Goal: Task Accomplishment & Management: Use online tool/utility

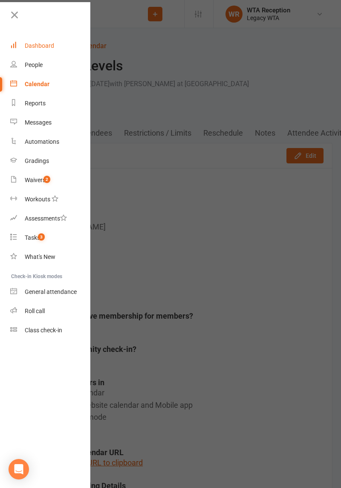
click at [57, 42] on link "Dashboard" at bounding box center [50, 45] width 81 height 19
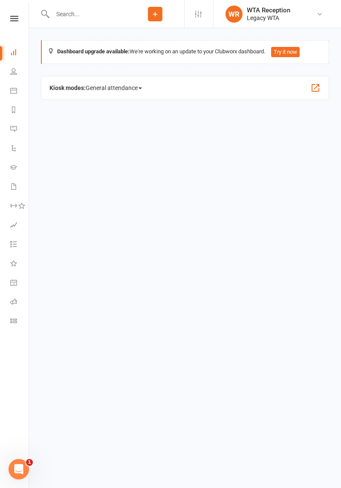
click at [125, 94] on span "General attendance" at bounding box center [114, 88] width 56 height 14
click at [137, 138] on link "Roll call" at bounding box center [131, 136] width 91 height 17
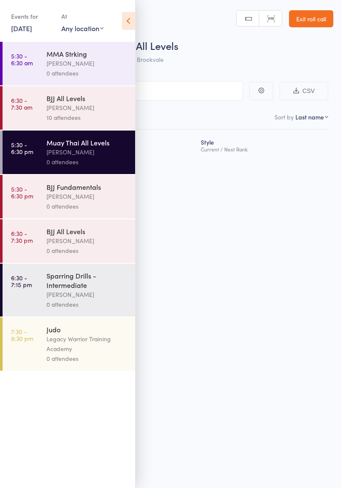
click at [89, 112] on div "Thiago Braga" at bounding box center [86, 108] width 81 height 10
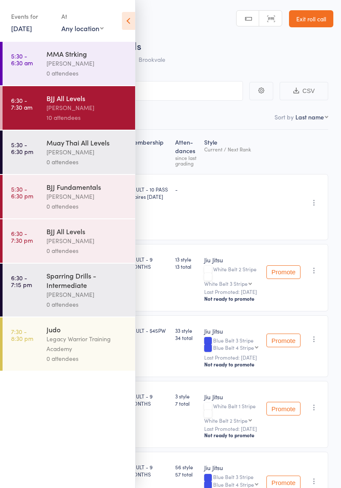
click at [209, 51] on div "Roll Call for BJJ All Levels" at bounding box center [182, 45] width 304 height 14
click at [127, 21] on icon at bounding box center [128, 21] width 13 height 18
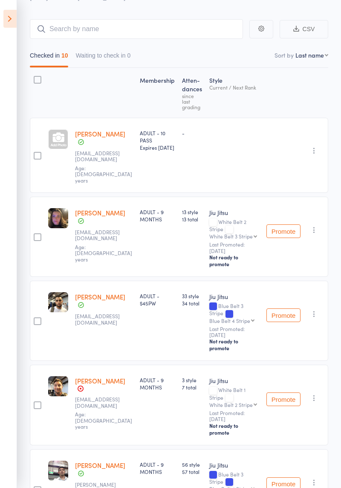
scroll to position [66, 0]
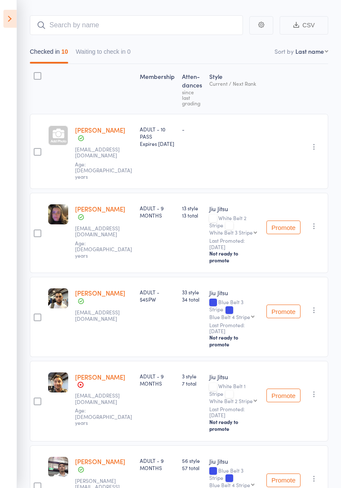
click at [282, 304] on button "Promote" at bounding box center [283, 311] width 34 height 14
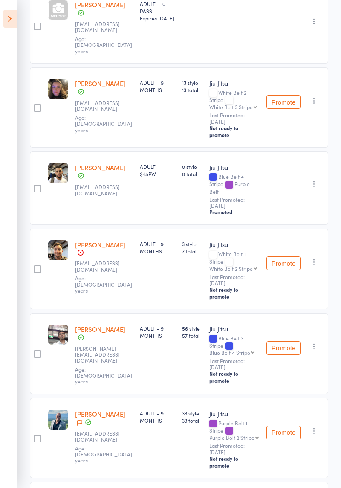
scroll to position [191, 0]
click at [285, 341] on button "Promote" at bounding box center [283, 348] width 34 height 14
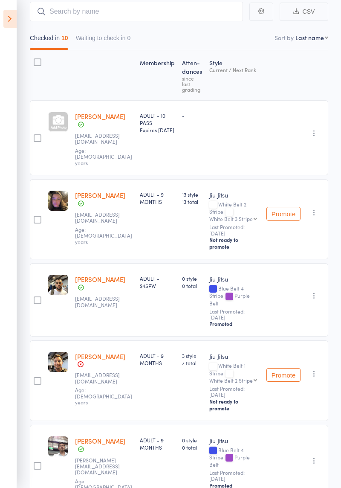
scroll to position [0, 0]
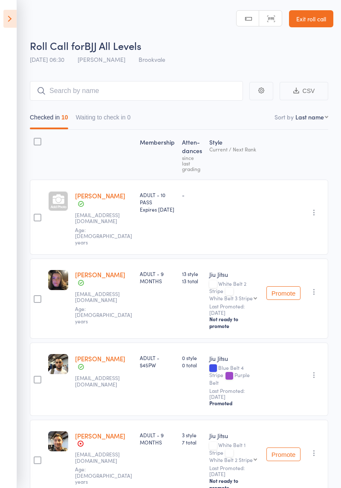
click at [316, 25] on link "Exit roll call" at bounding box center [311, 18] width 44 height 17
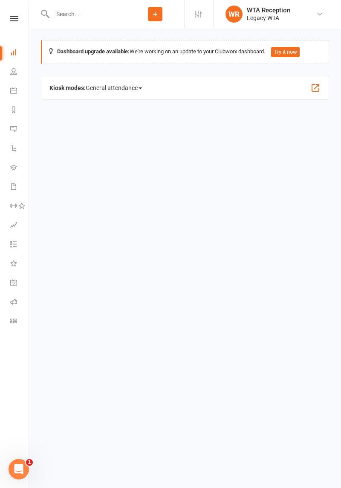
click at [121, 92] on span "General attendance" at bounding box center [114, 88] width 56 height 14
click at [150, 104] on link "General attendance" at bounding box center [131, 102] width 91 height 17
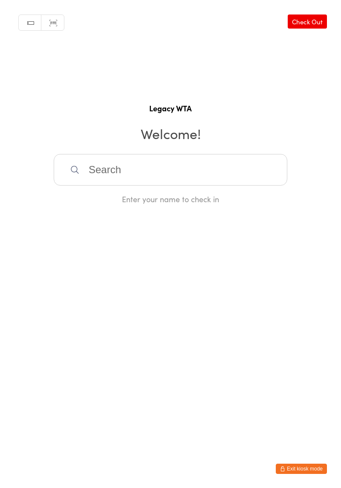
click at [310, 464] on button "Exit kiosk mode" at bounding box center [301, 468] width 51 height 10
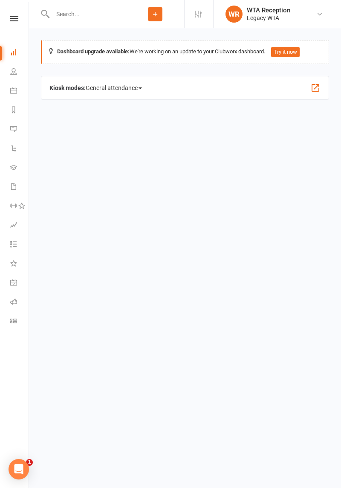
click at [140, 93] on span "General attendance" at bounding box center [114, 88] width 56 height 14
click at [115, 118] on link "Class" at bounding box center [131, 119] width 91 height 17
